Goal: Task Accomplishment & Management: Use online tool/utility

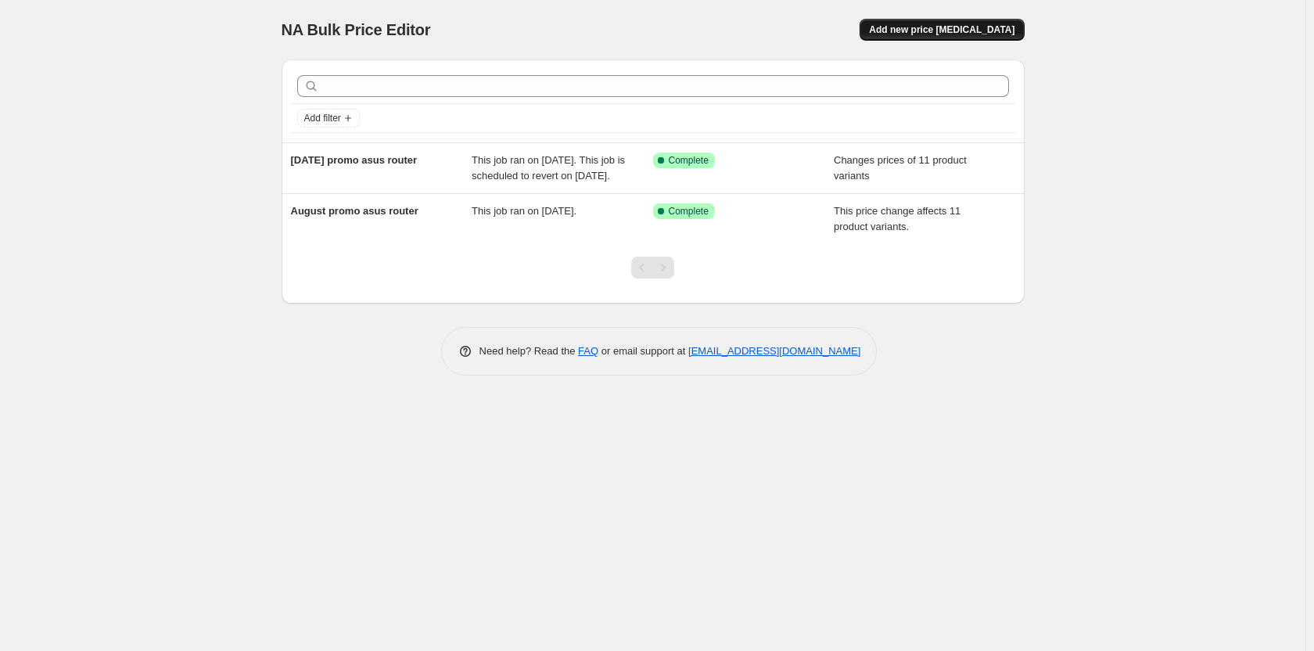
click at [982, 30] on span "Add new price [MEDICAL_DATA]" at bounding box center [941, 29] width 145 height 13
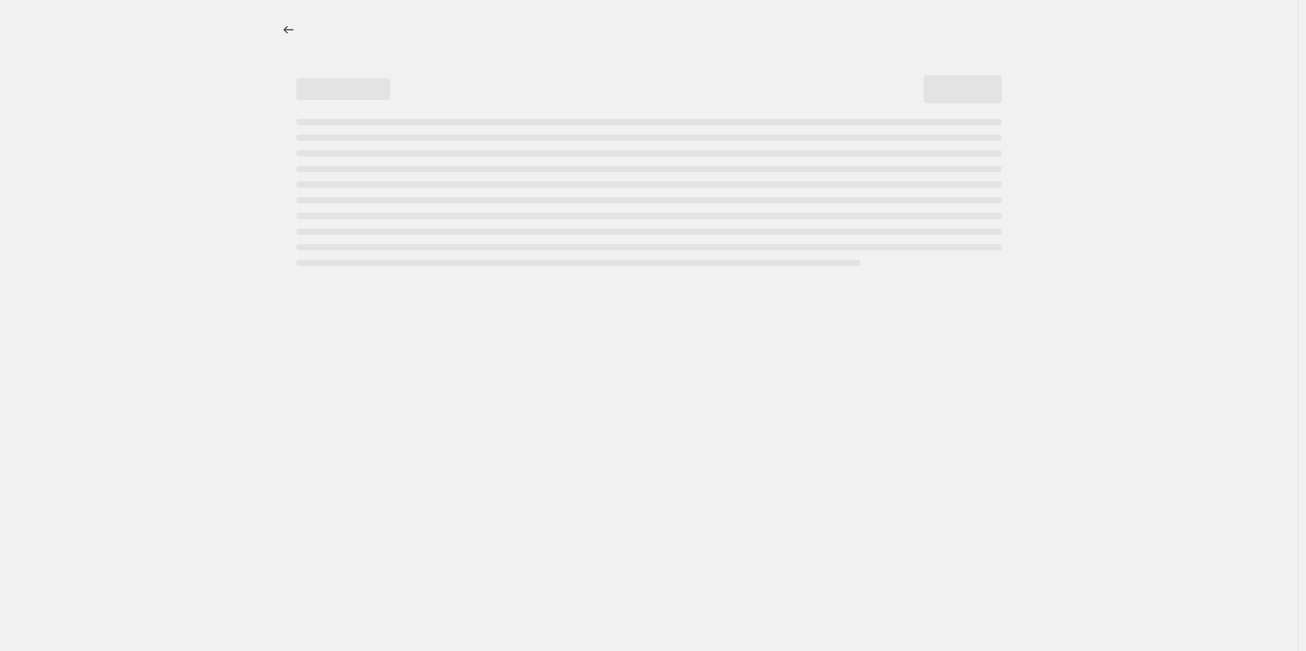
select select "percentage"
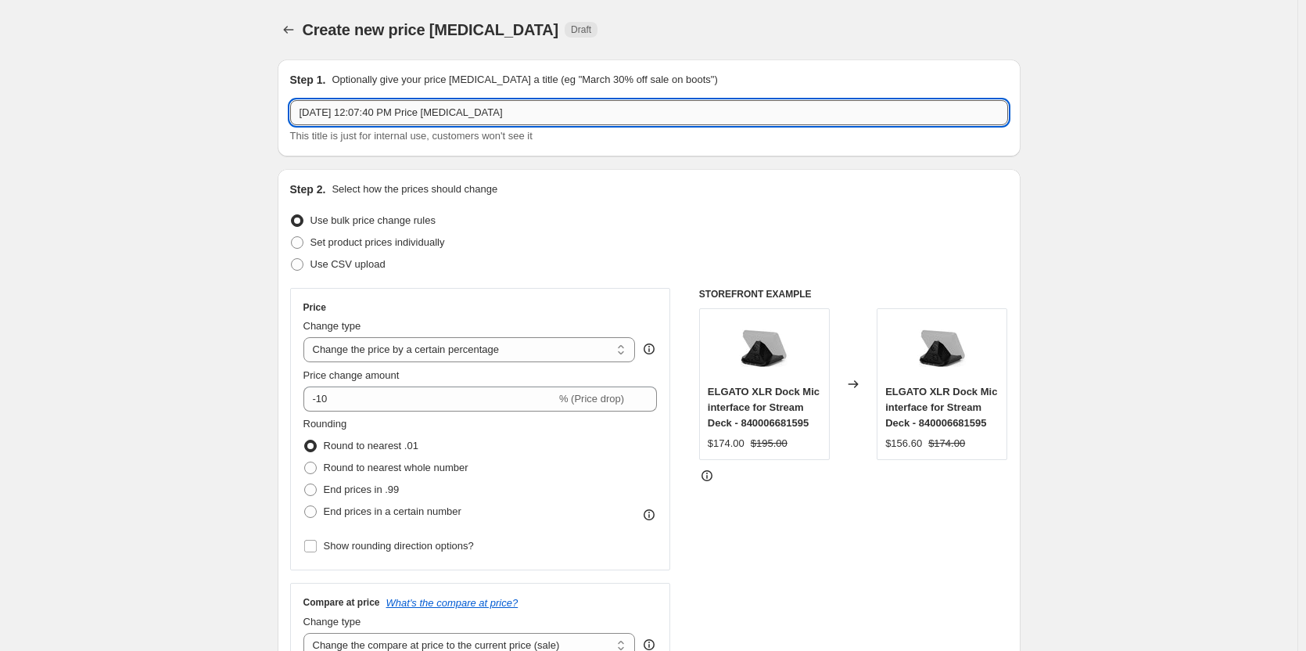
click at [341, 114] on input "[DATE] 12:07:40 PM Price [MEDICAL_DATA]" at bounding box center [649, 112] width 718 height 25
drag, startPoint x: 518, startPoint y: 111, endPoint x: 117, endPoint y: 175, distance: 407.0
type input "a"
type input "August promo asus router part 2"
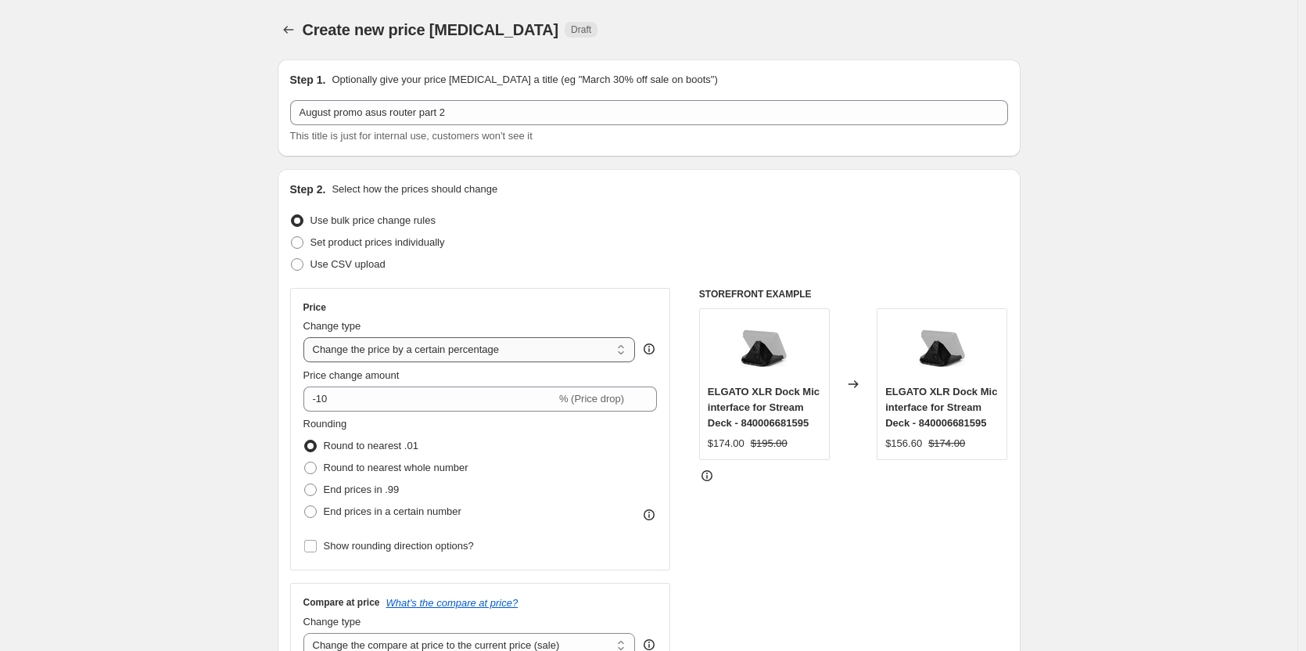
click at [622, 352] on select "Change the price to a certain amount Change the price by a certain amount Chang…" at bounding box center [469, 349] width 332 height 25
select select "ecap"
click at [307, 337] on select "Change the price to a certain amount Change the price by a certain amount Chang…" at bounding box center [469, 349] width 332 height 25
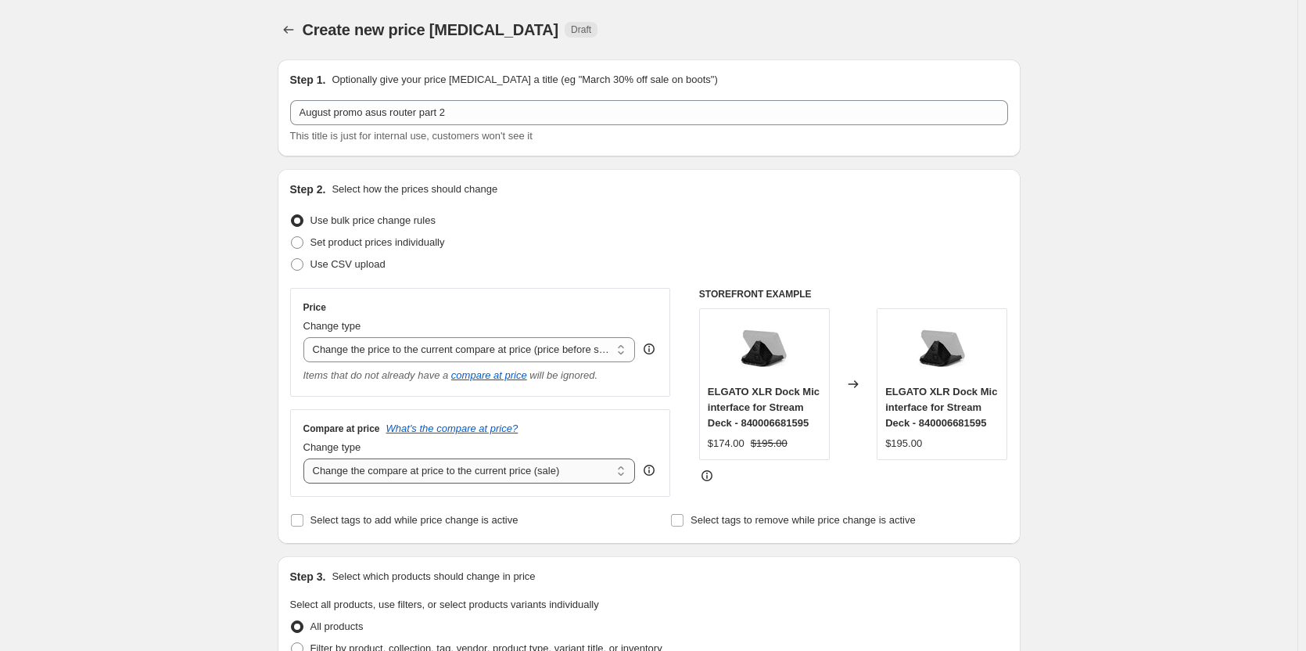
click at [622, 474] on select "Change the compare at price to the current price (sale) Change the compare at p…" at bounding box center [469, 470] width 332 height 25
select select "no_change"
click at [307, 459] on select "Change the compare at price to the current price (sale) Change the compare at p…" at bounding box center [469, 470] width 332 height 25
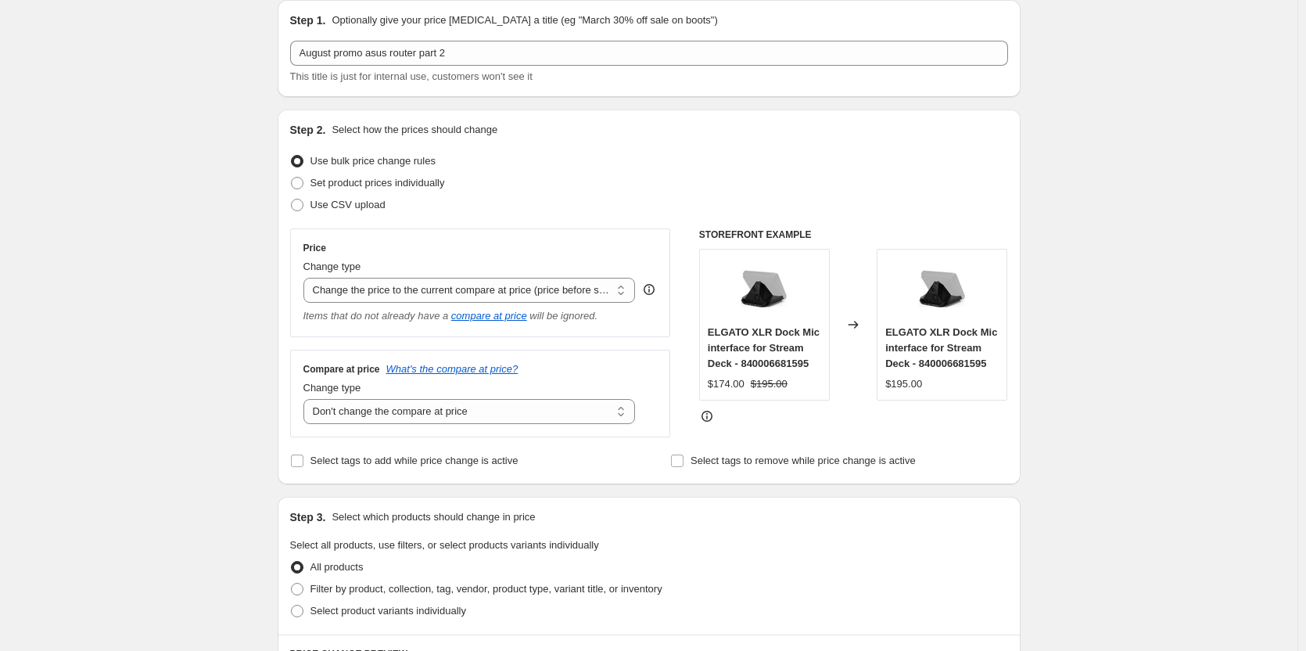
scroll to position [156, 0]
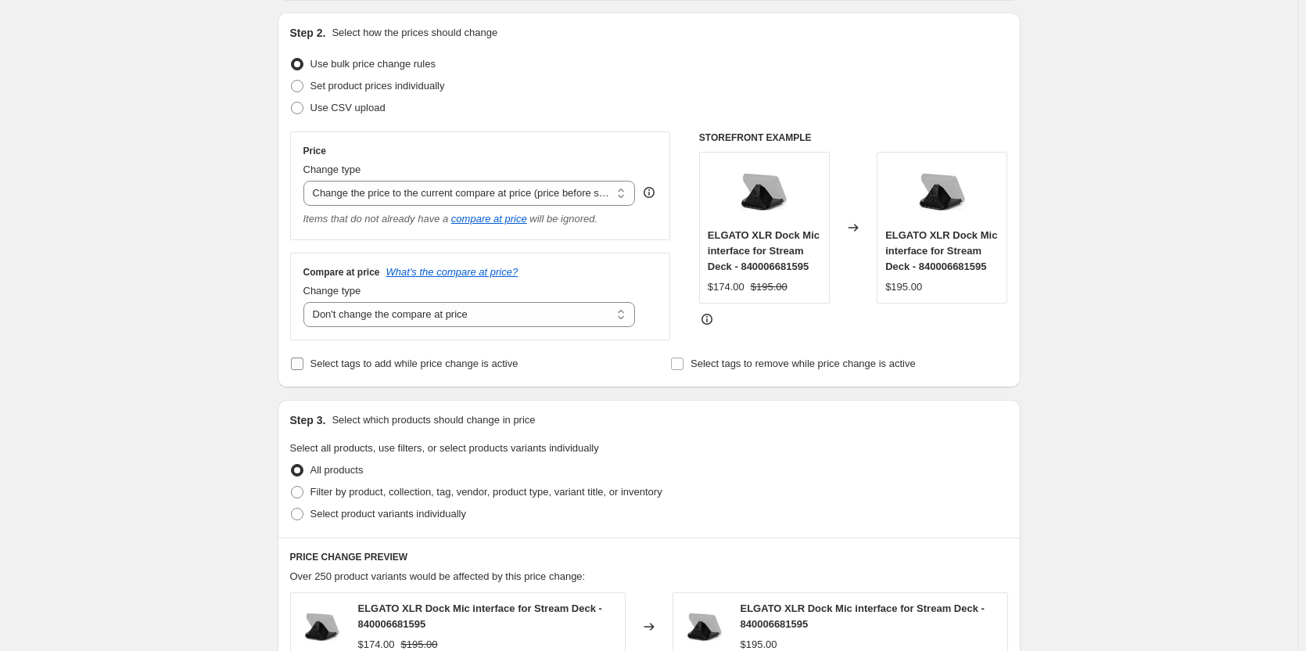
click at [296, 360] on input "Select tags to add while price change is active" at bounding box center [297, 363] width 13 height 13
checkbox input "true"
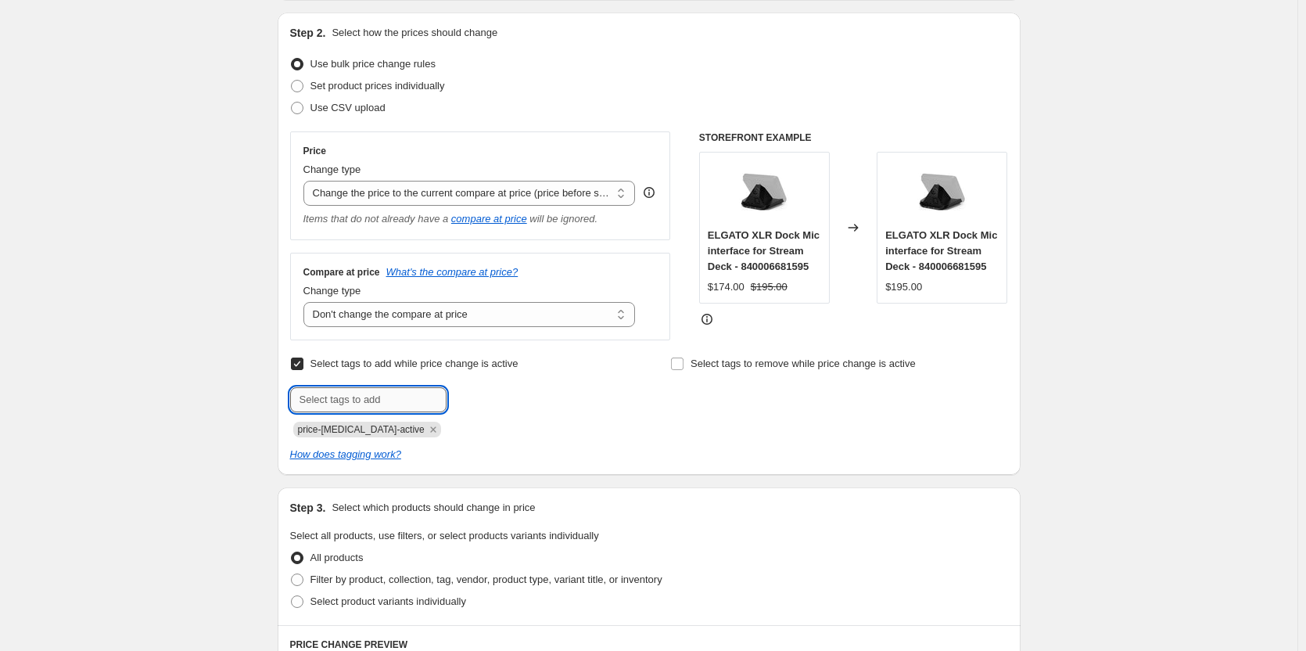
click at [333, 405] on input "text" at bounding box center [368, 399] width 156 height 25
type input "asus router"
click at [478, 400] on b "Add" at bounding box center [469, 398] width 18 height 11
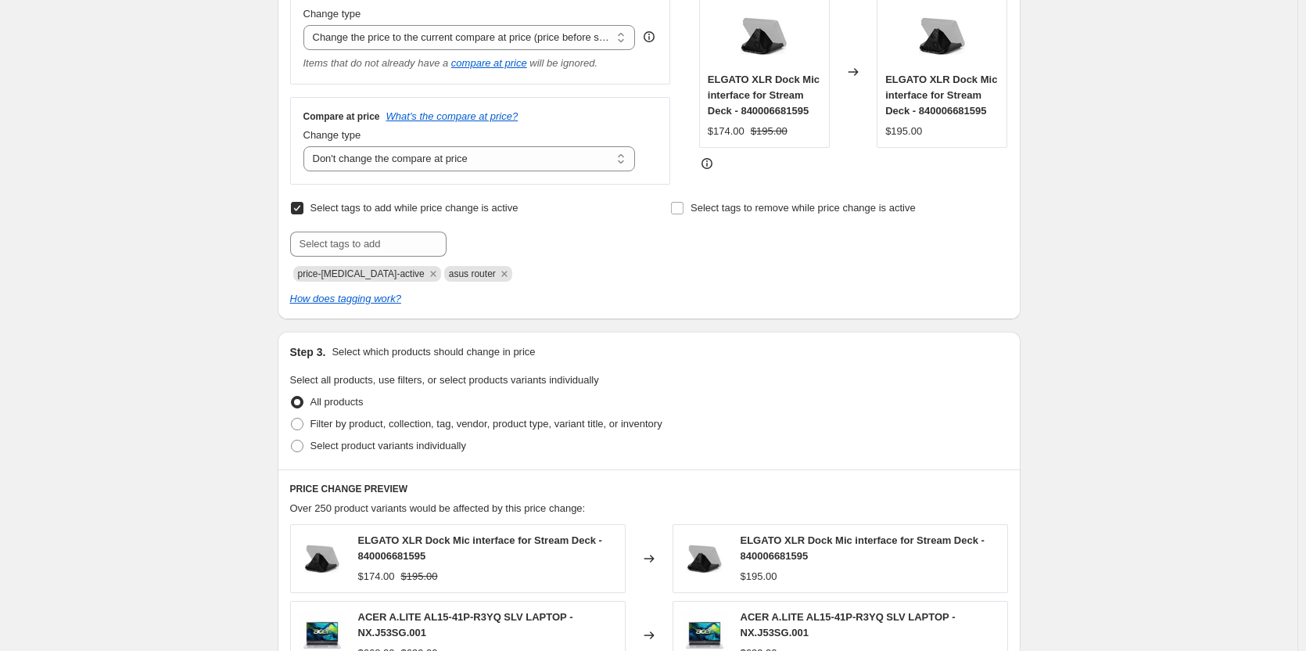
scroll to position [313, 0]
click at [302, 443] on span at bounding box center [297, 445] width 13 height 13
click at [292, 439] on input "Select product variants individually" at bounding box center [291, 439] width 1 height 1
radio input "true"
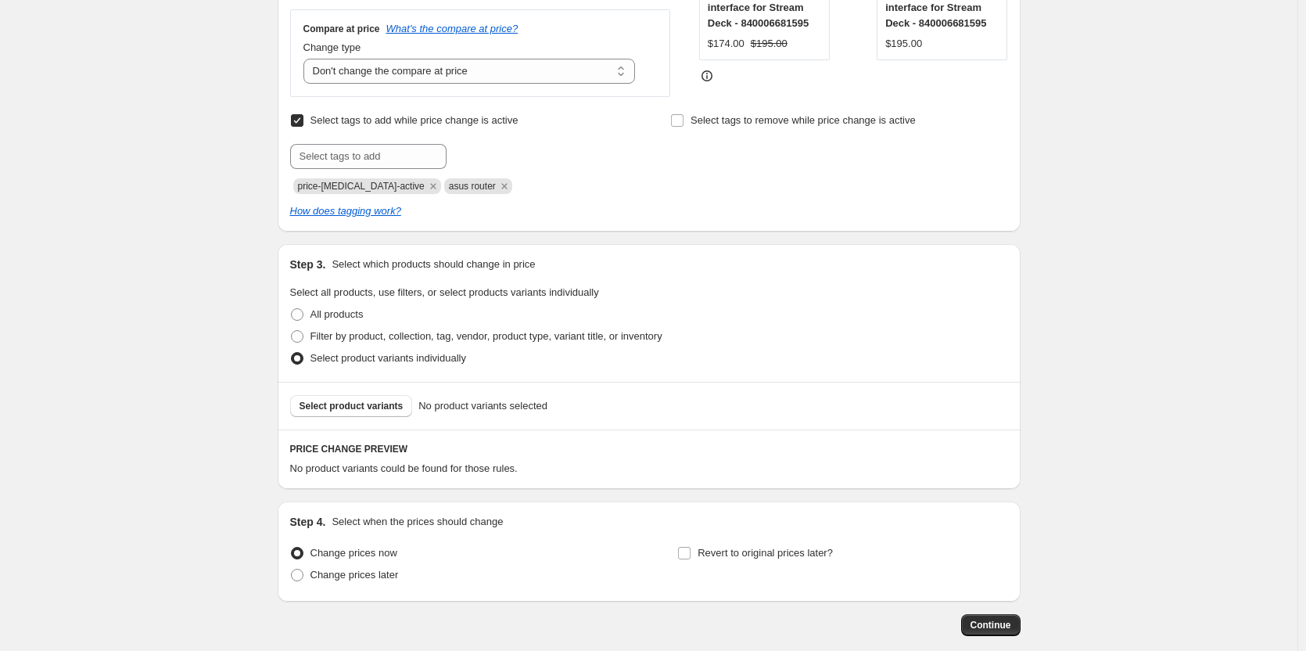
scroll to position [481, 0]
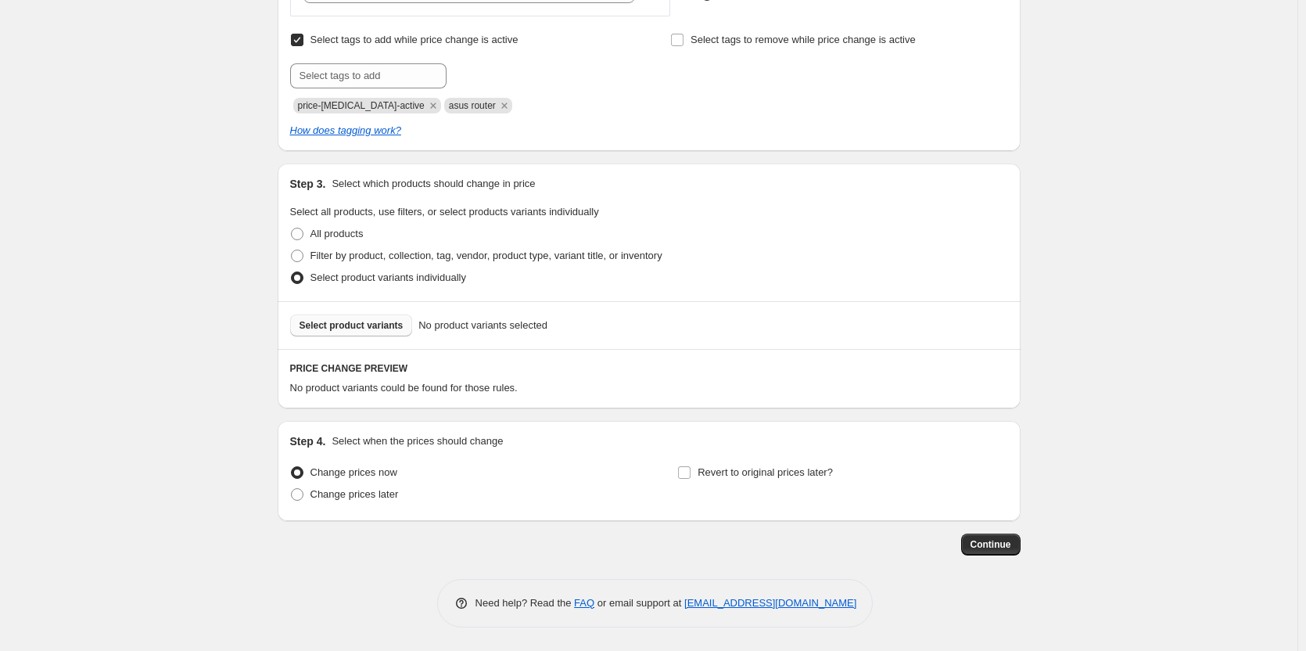
click at [359, 328] on span "Select product variants" at bounding box center [351, 325] width 104 height 13
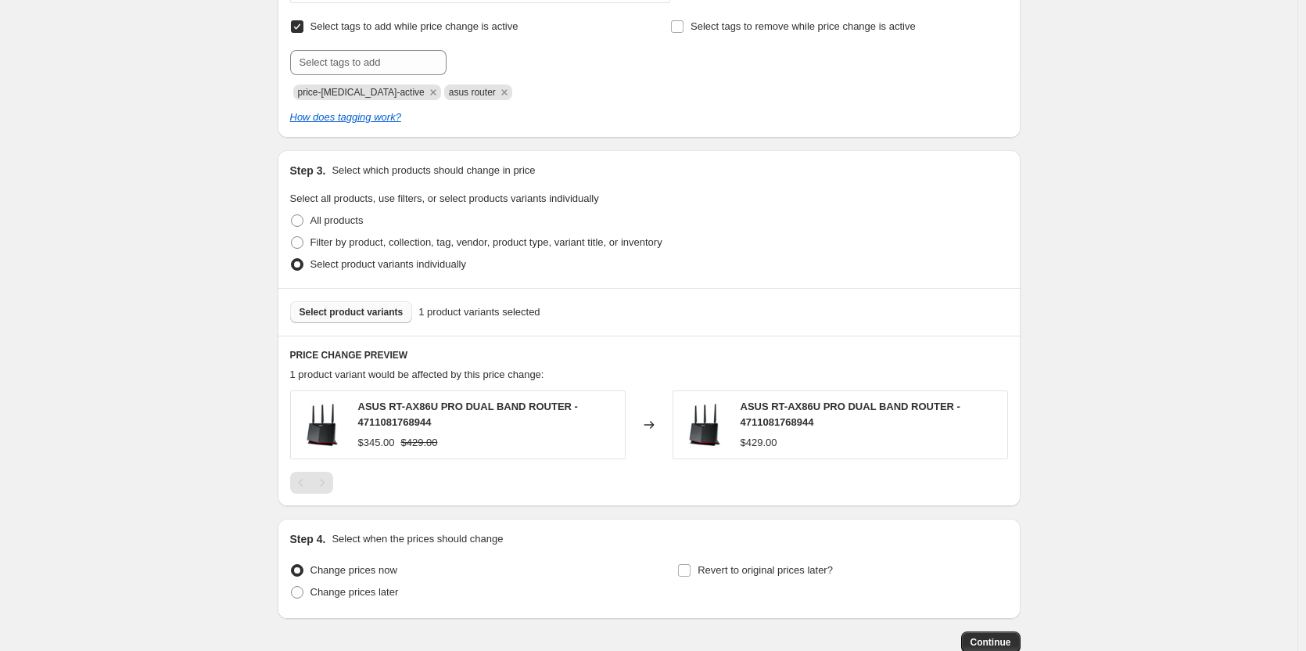
scroll to position [357, 0]
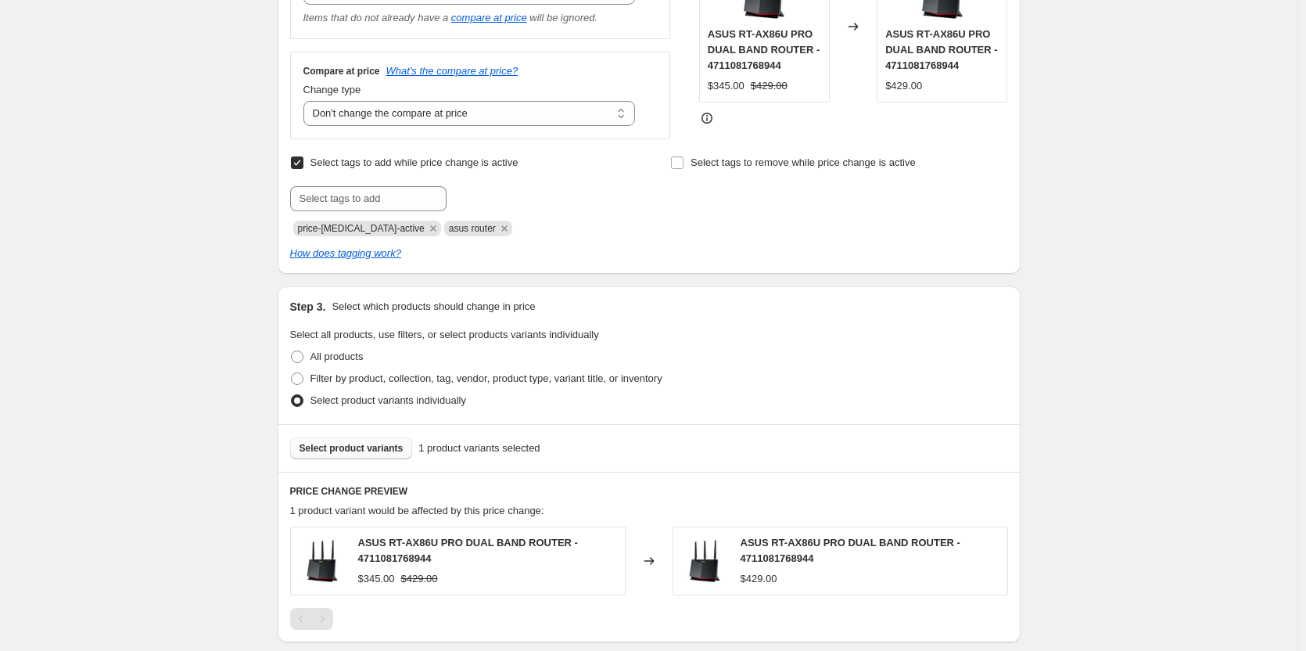
click at [354, 451] on span "Select product variants" at bounding box center [351, 448] width 104 height 13
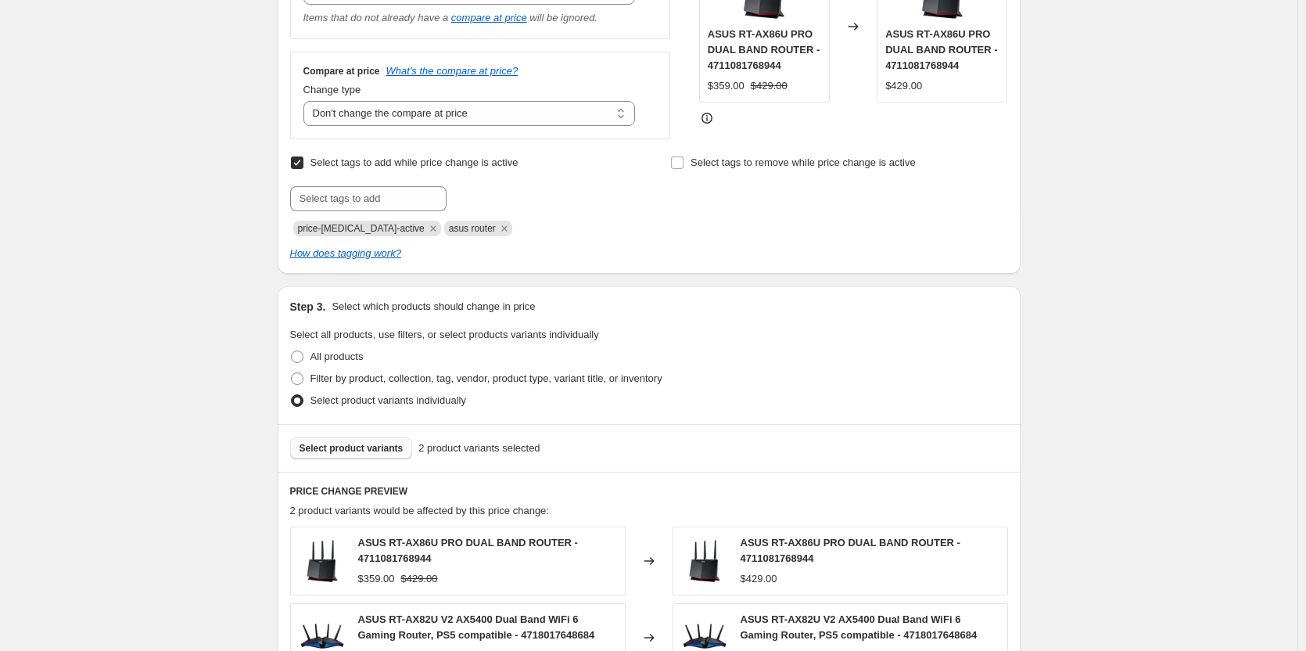
scroll to position [436, 0]
